Goal: Task Accomplishment & Management: Manage account settings

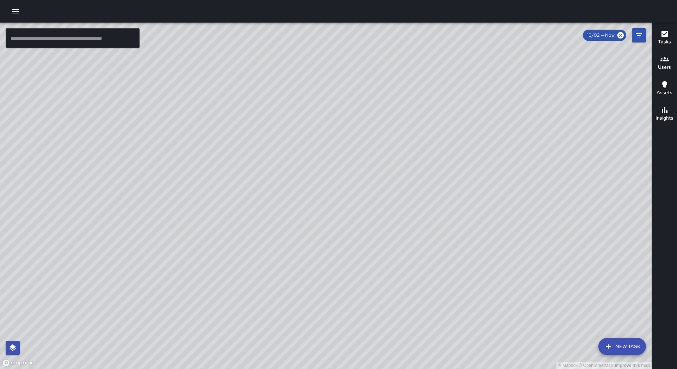
click at [13, 8] on icon "button" at bounding box center [15, 11] width 8 height 8
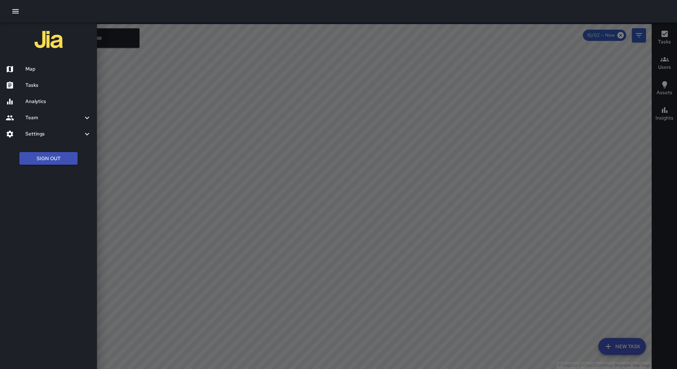
click at [46, 86] on h6 "Tasks" at bounding box center [58, 85] width 66 height 8
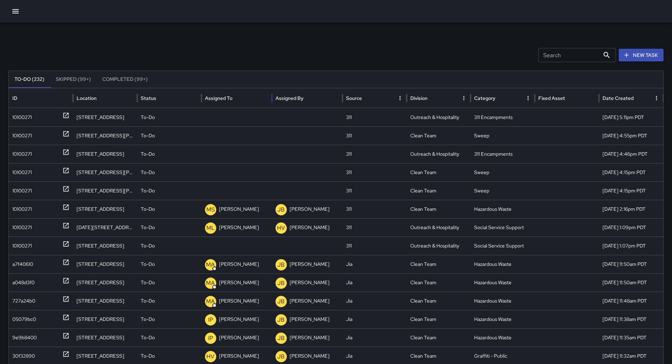
click at [259, 96] on div "Assigned To" at bounding box center [237, 97] width 64 height 19
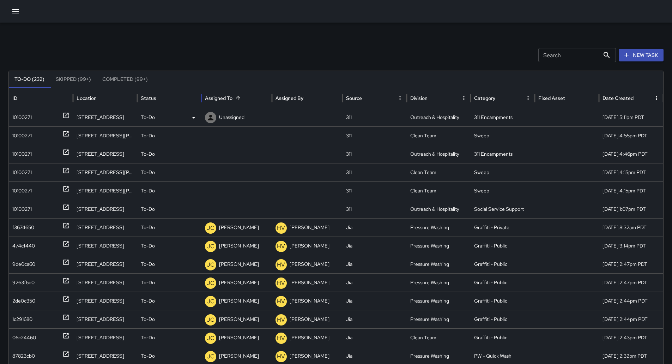
click at [22, 116] on div "10100271" at bounding box center [21, 117] width 19 height 18
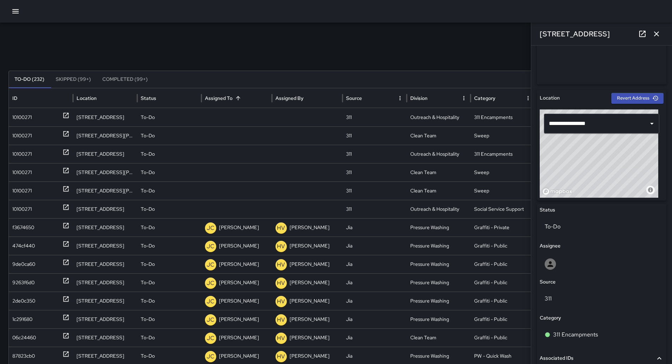
scroll to position [176, 0]
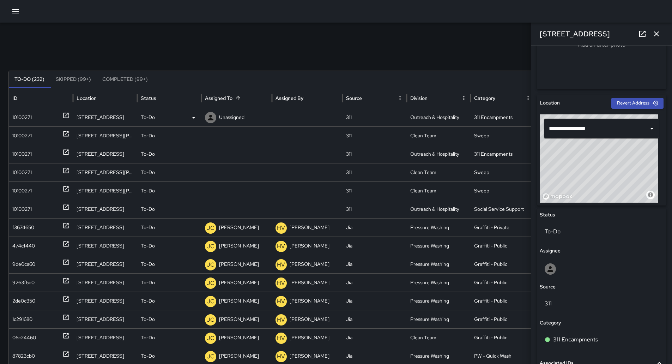
click at [235, 115] on p "Unassigned" at bounding box center [231, 117] width 25 height 18
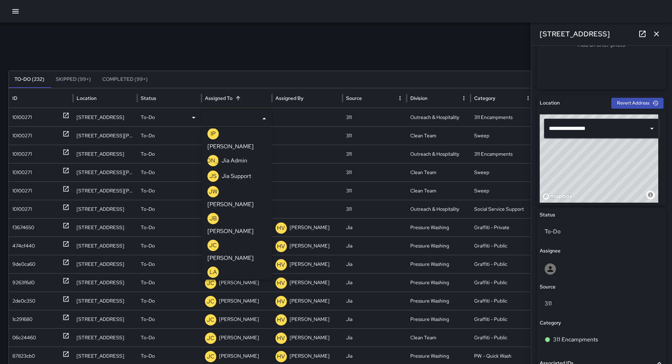
scroll to position [212, 0]
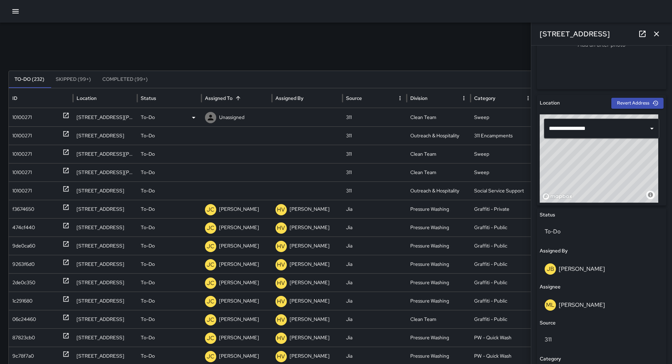
click at [21, 119] on div "10100271" at bounding box center [21, 117] width 19 height 18
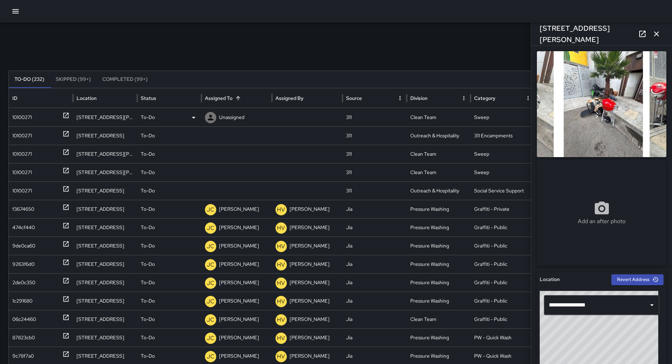
click at [179, 115] on div "To-Do" at bounding box center [169, 117] width 57 height 18
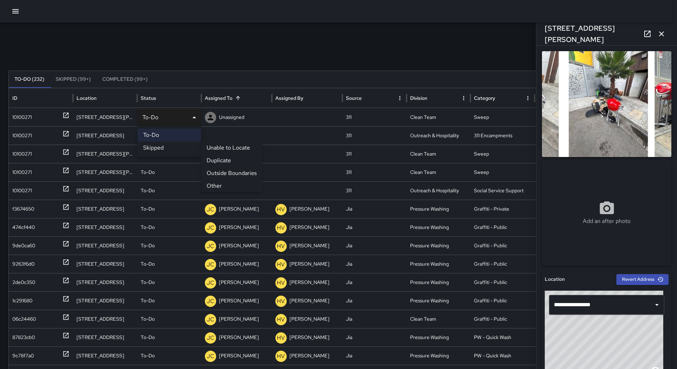
click at [223, 181] on li "Other" at bounding box center [231, 186] width 61 height 13
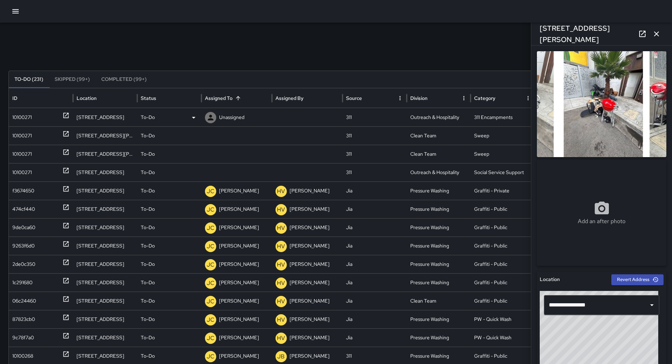
click at [41, 114] on div "10100271" at bounding box center [40, 117] width 57 height 18
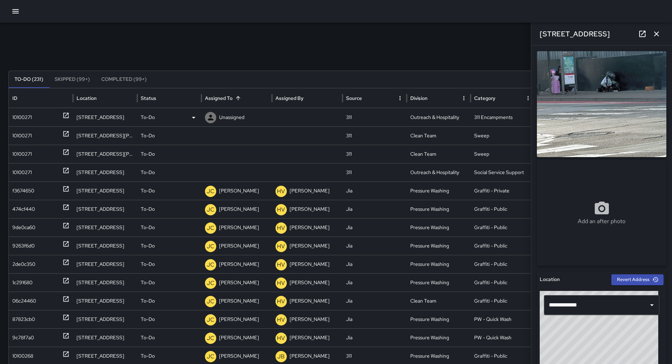
click at [226, 121] on p "Unassigned" at bounding box center [231, 117] width 25 height 18
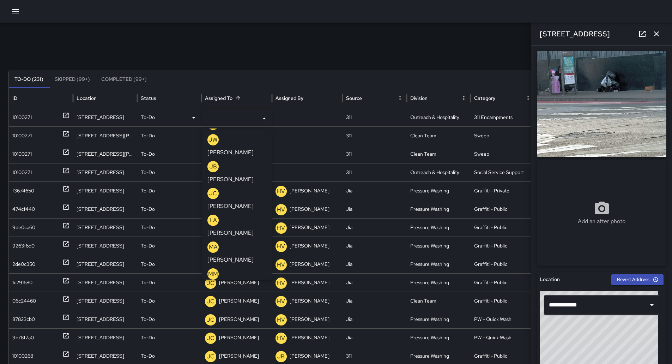
scroll to position [247, 0]
click at [243, 346] on div "ML [PERSON_NAME]" at bounding box center [236, 357] width 59 height 23
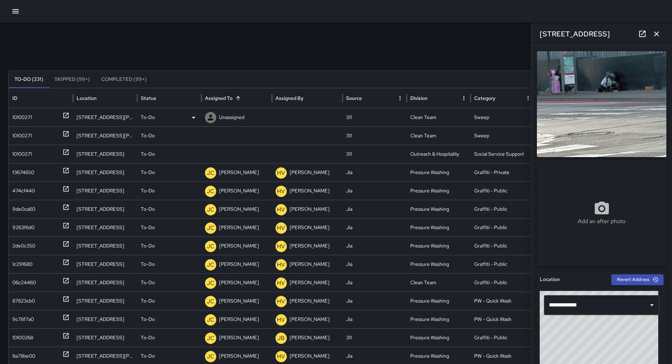
click at [38, 115] on div "10100271" at bounding box center [40, 117] width 57 height 18
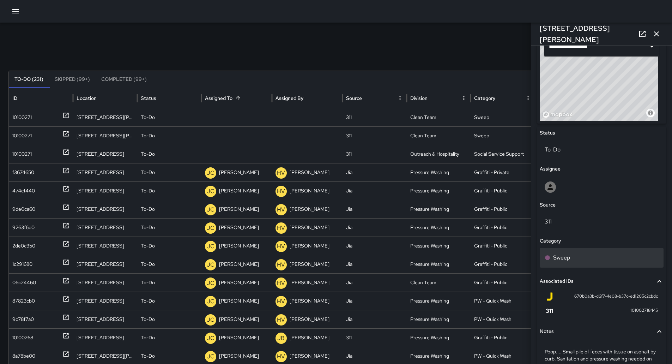
scroll to position [306, 0]
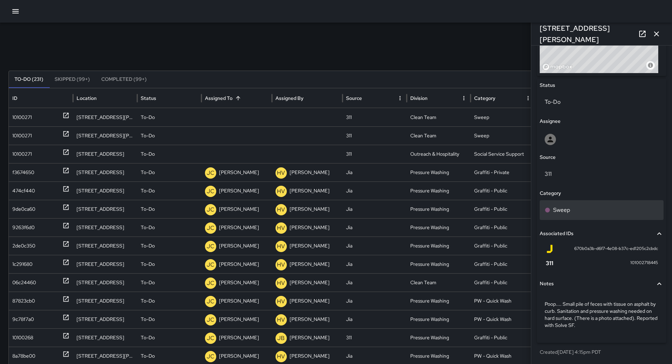
click at [584, 208] on div "Sweep" at bounding box center [602, 210] width 114 height 8
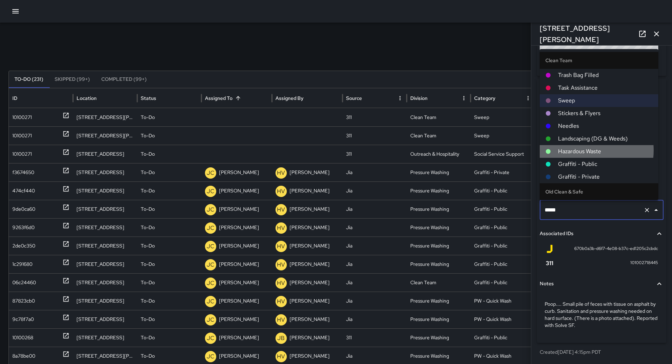
click at [583, 148] on span "Hazardous Waste" at bounding box center [605, 151] width 95 height 8
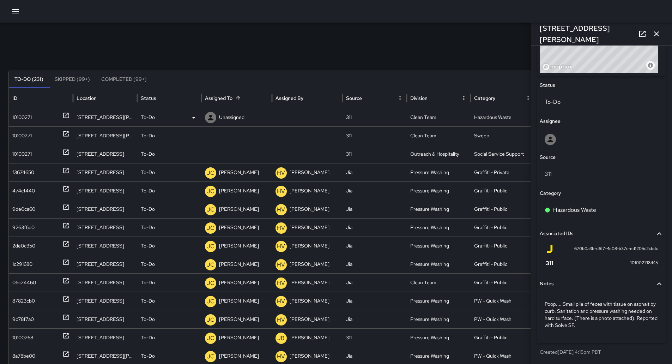
click at [234, 119] on p "Unassigned" at bounding box center [231, 117] width 25 height 18
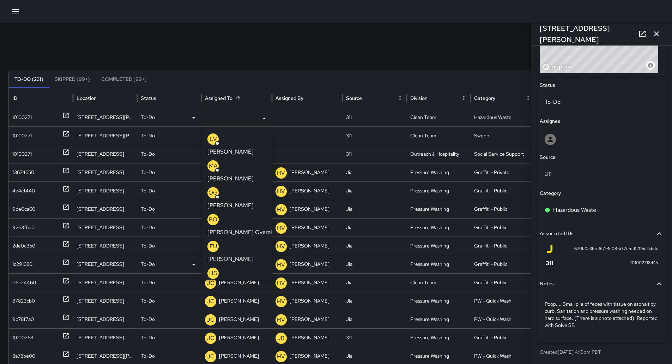
drag, startPoint x: 241, startPoint y: 243, endPoint x: 226, endPoint y: 237, distance: 16.3
click at [240, 308] on p "[PERSON_NAME]" at bounding box center [230, 312] width 46 height 8
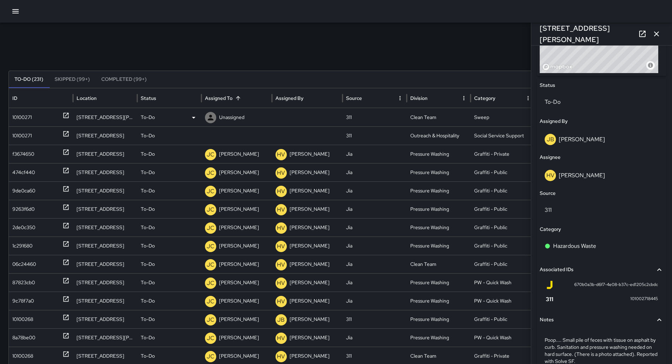
click at [26, 117] on div "10100271" at bounding box center [21, 117] width 19 height 18
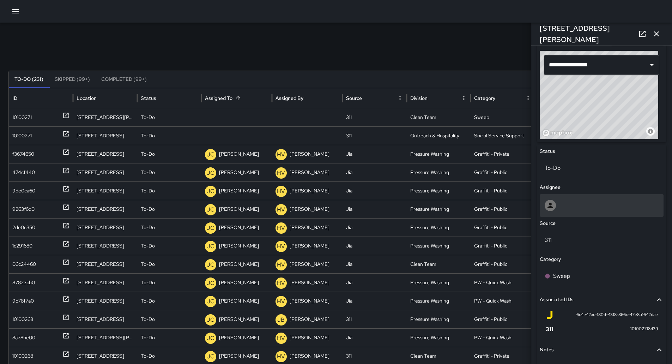
scroll to position [282, 0]
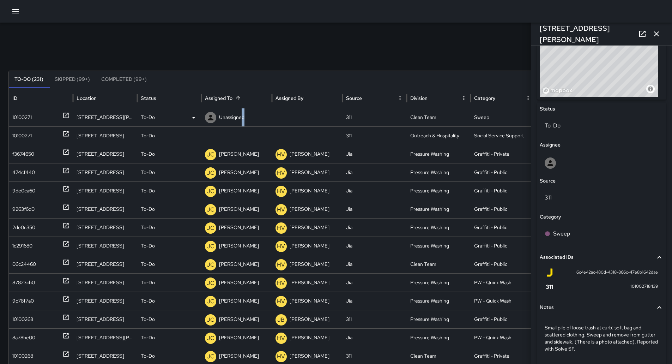
click at [242, 110] on p "Unassigned" at bounding box center [231, 117] width 25 height 18
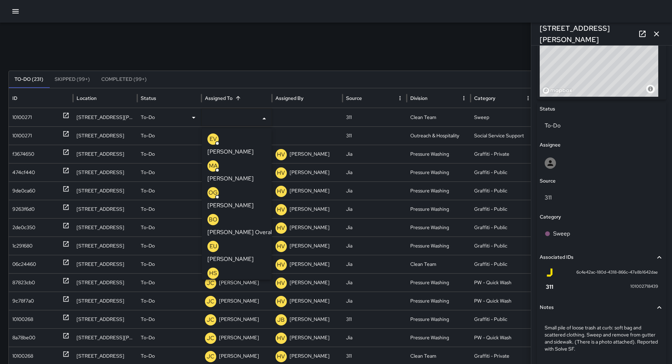
click at [237, 308] on p "[PERSON_NAME]" at bounding box center [230, 312] width 46 height 8
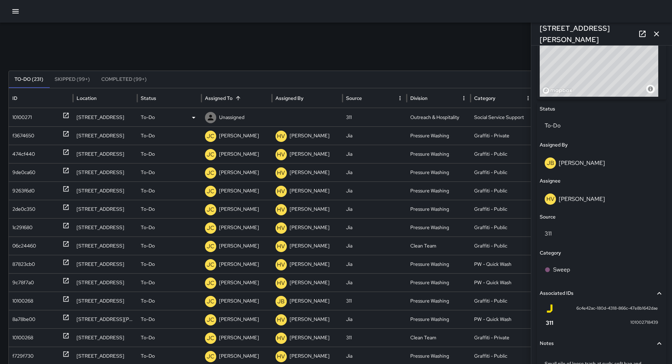
click at [25, 121] on div "10100271" at bounding box center [21, 117] width 19 height 18
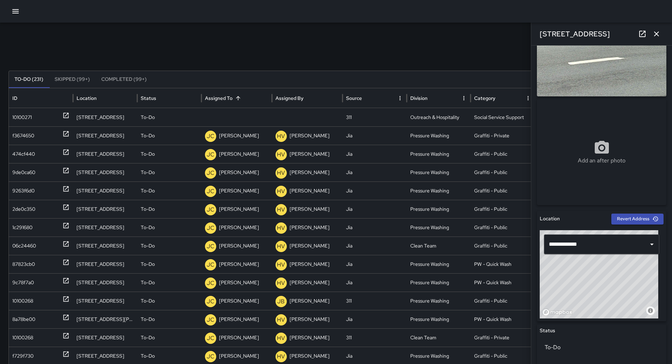
scroll to position [106, 0]
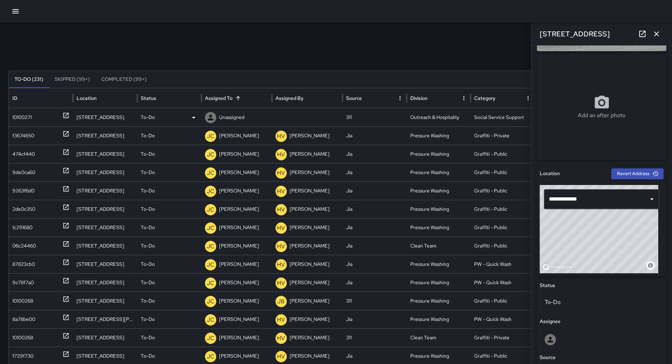
click at [230, 115] on p "Unassigned" at bounding box center [231, 117] width 25 height 18
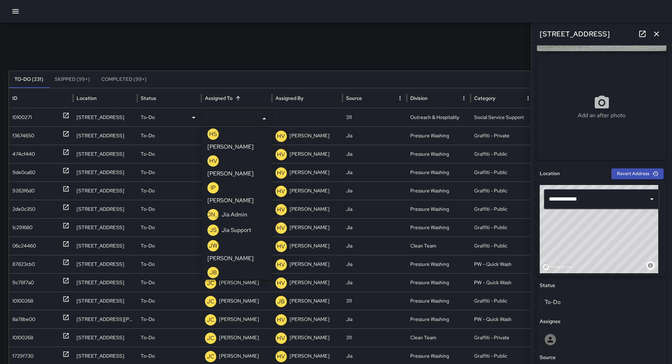
scroll to position [247, 0]
click at [242, 344] on li "ML [PERSON_NAME]" at bounding box center [237, 357] width 70 height 27
